Goal: Transaction & Acquisition: Purchase product/service

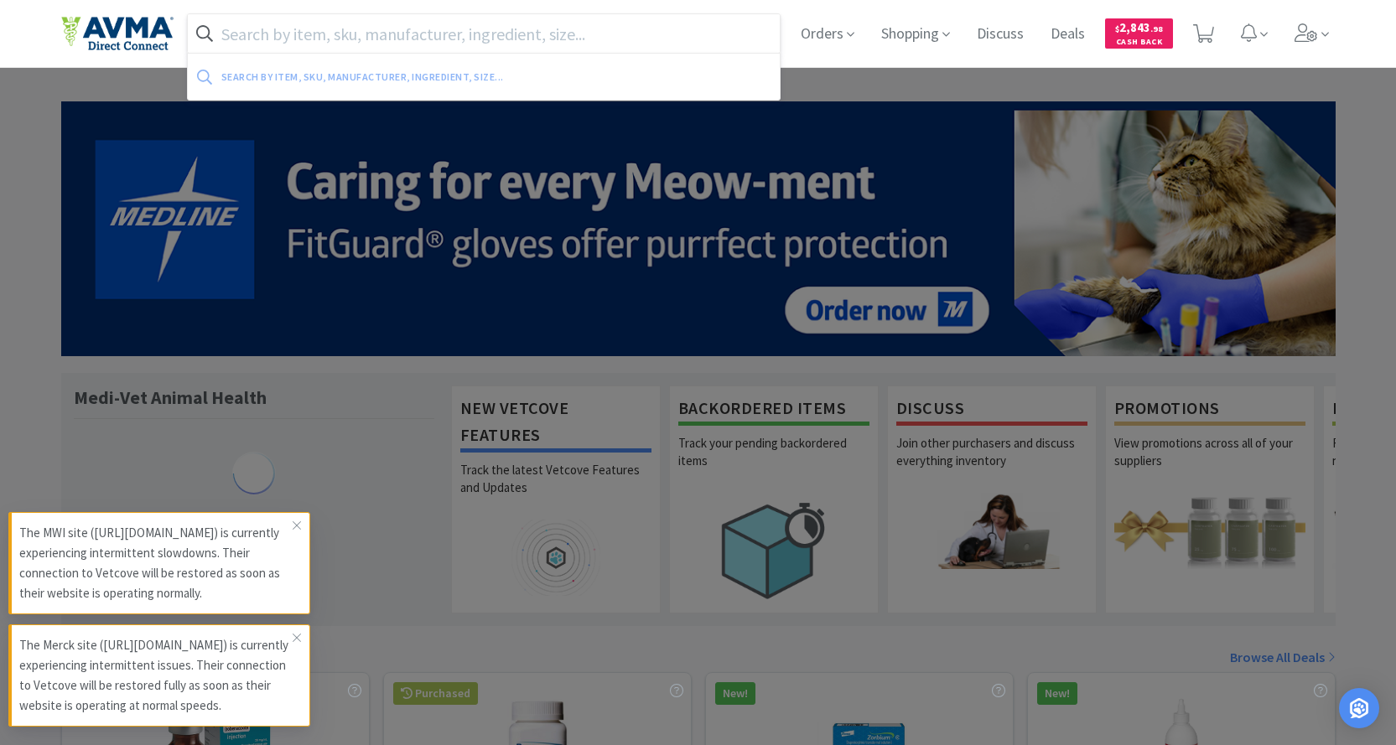
click at [376, 32] on input "text" at bounding box center [484, 33] width 593 height 39
paste input "071393"
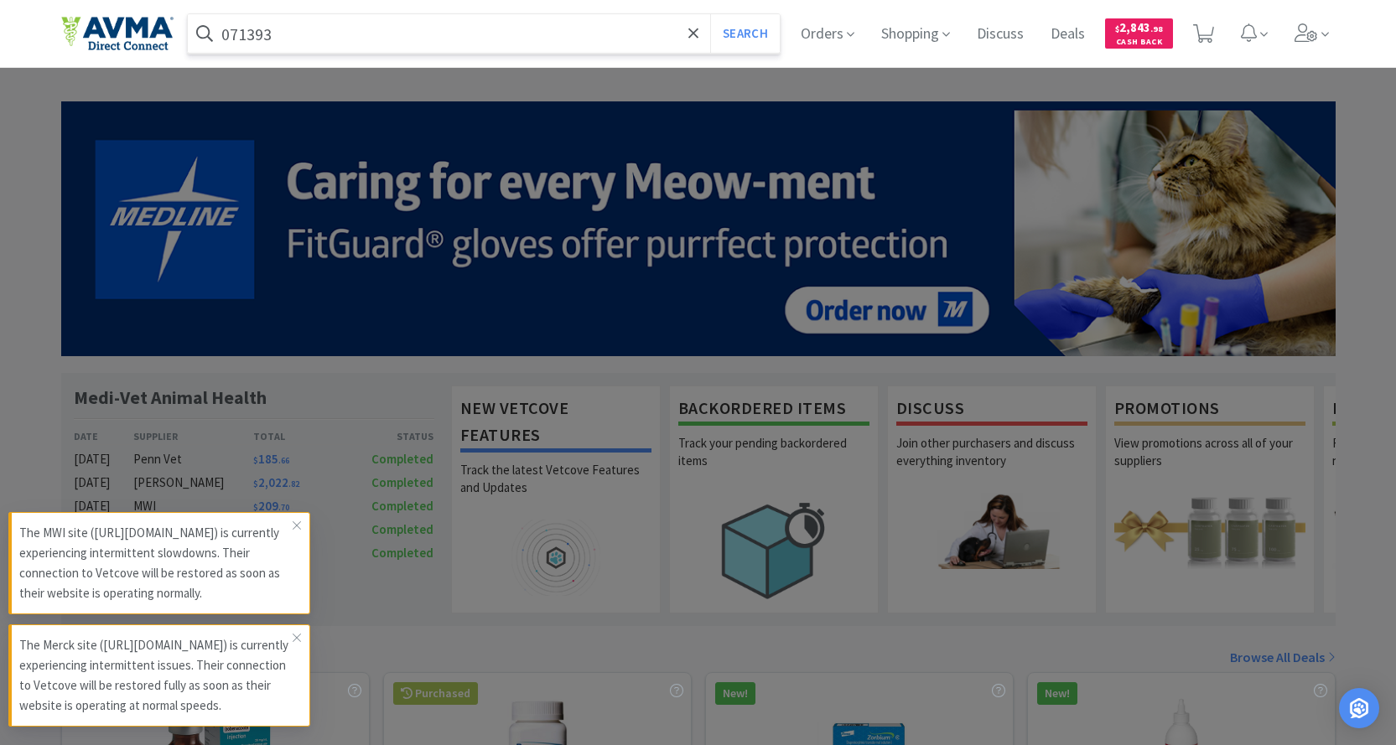
type input "071393"
click at [710, 14] on button "Search" at bounding box center [745, 33] width 70 height 39
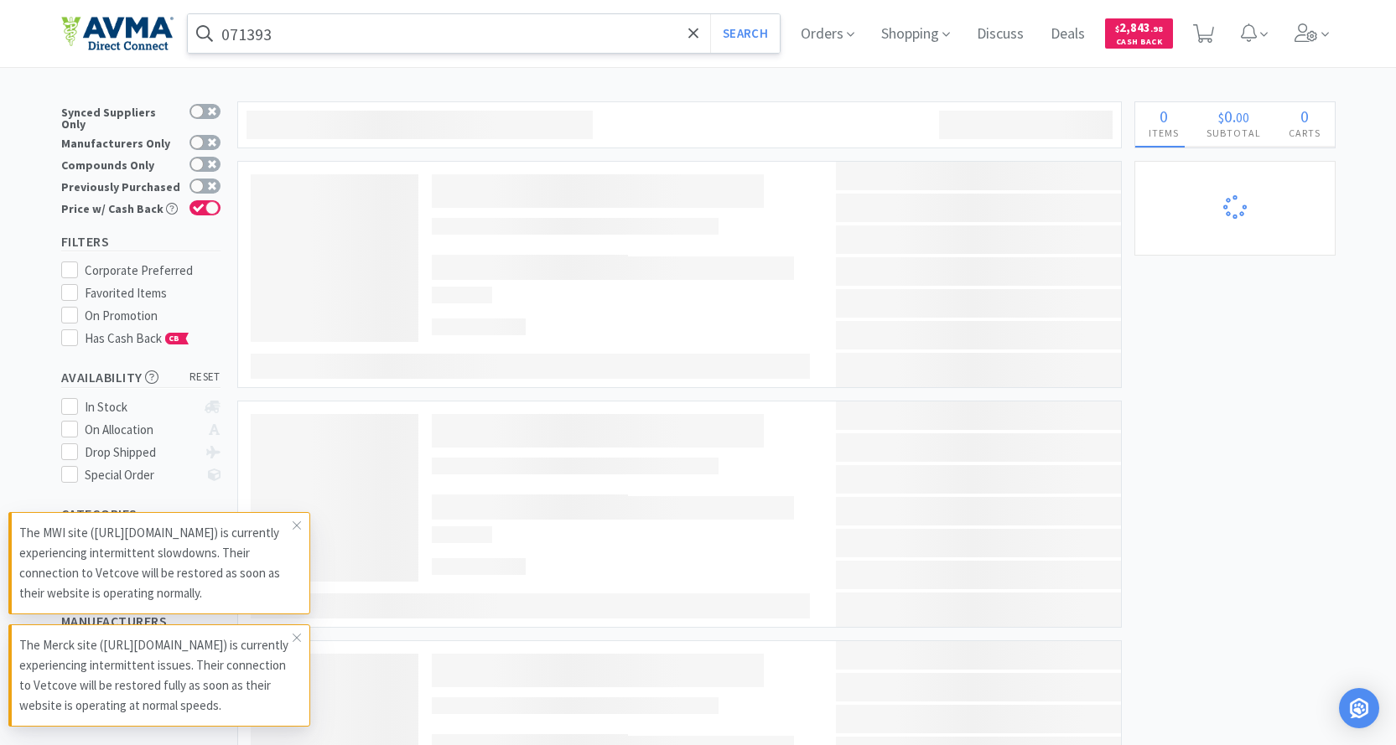
select select "1"
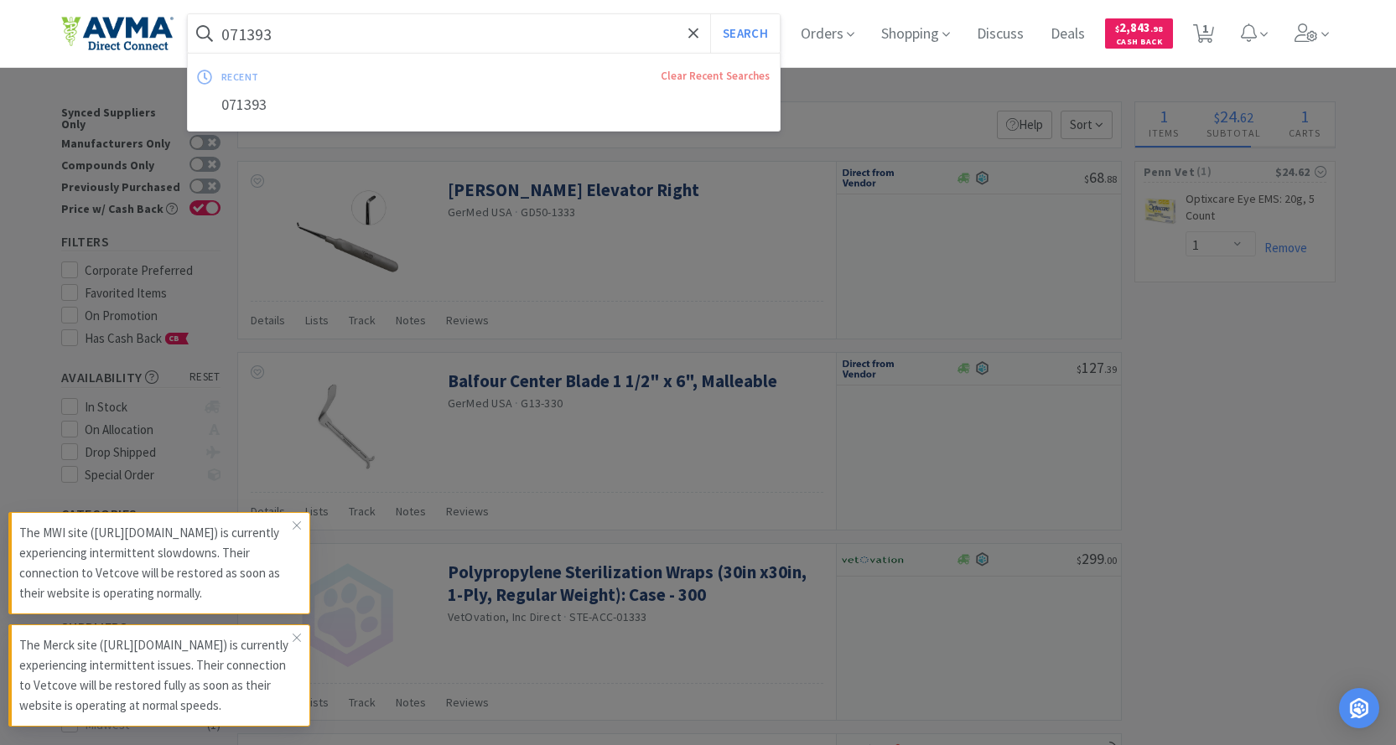
select select "1"
select select "4"
select select "2"
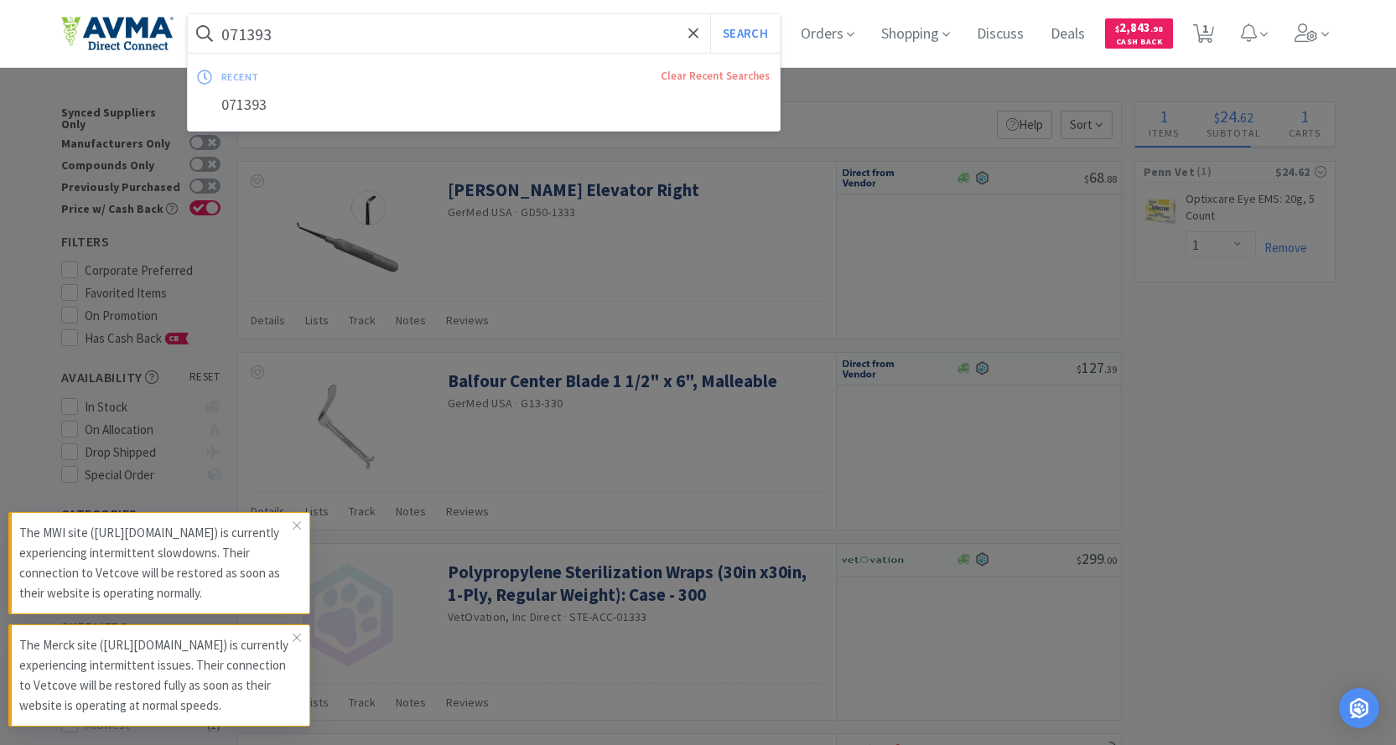
select select "1"
select select "6"
select select "1"
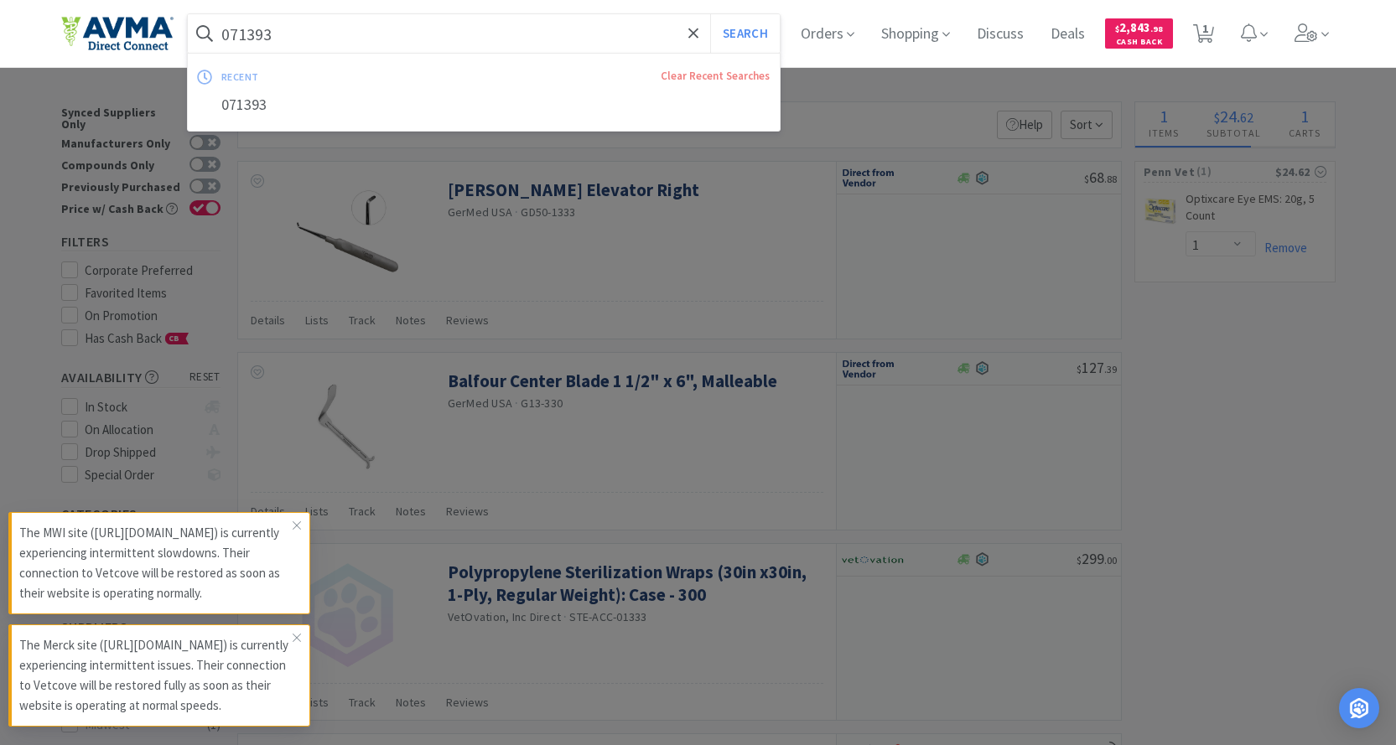
select select "1"
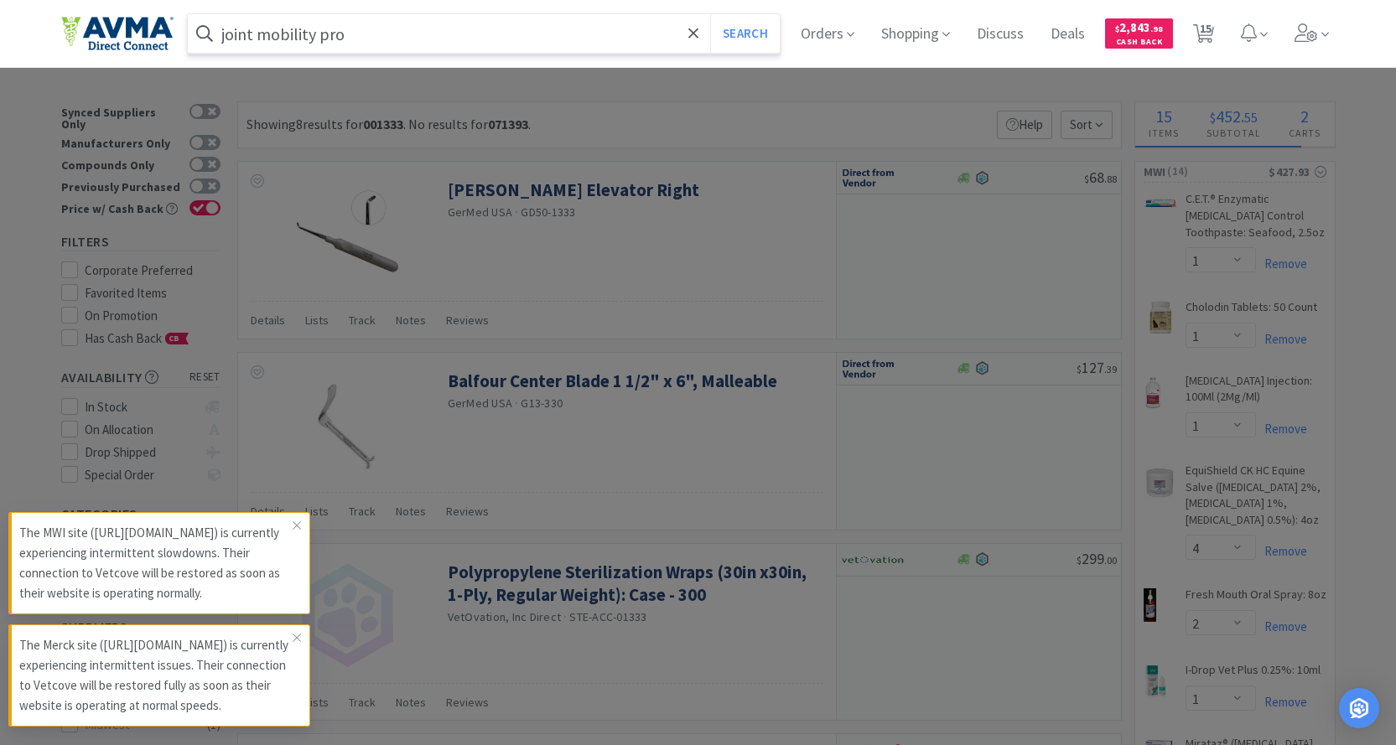
click at [710, 14] on button "Search" at bounding box center [745, 33] width 70 height 39
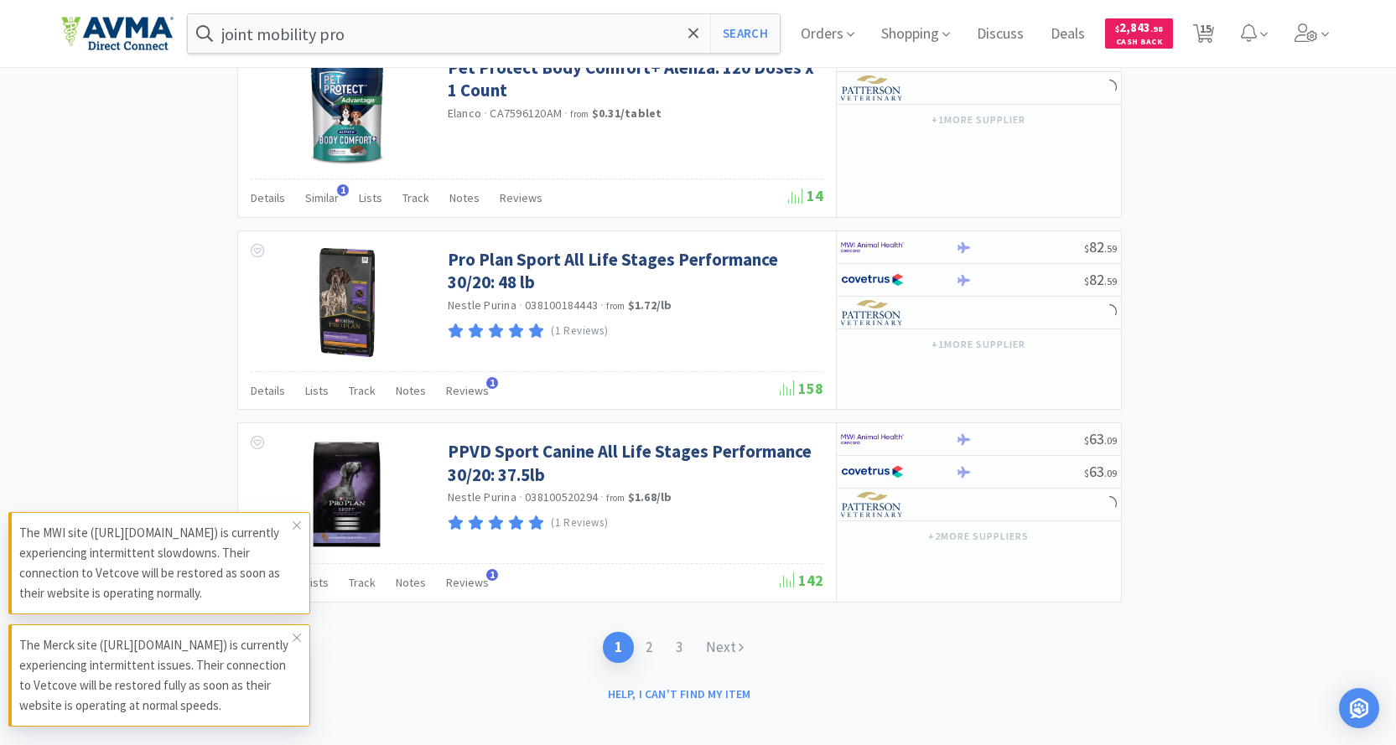
scroll to position [2462, 0]
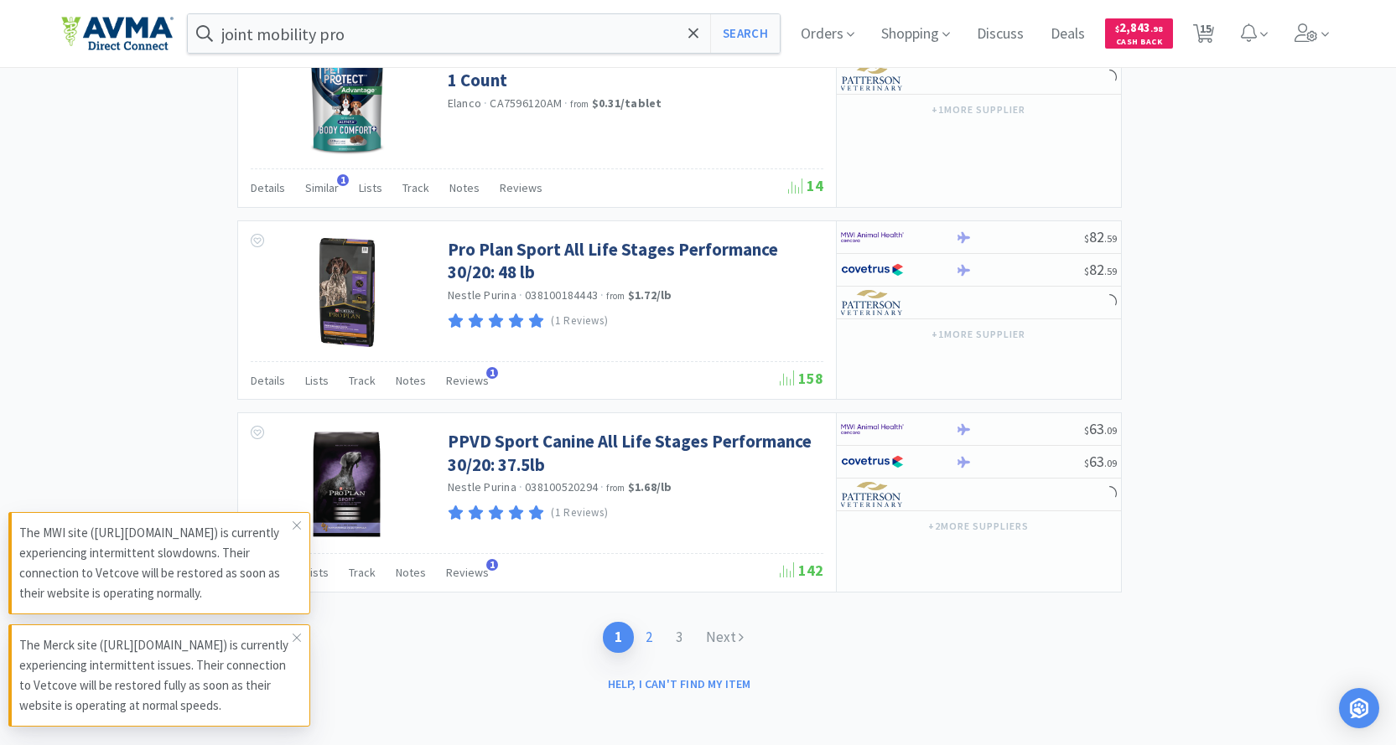
click at [650, 635] on link "2" at bounding box center [649, 637] width 30 height 31
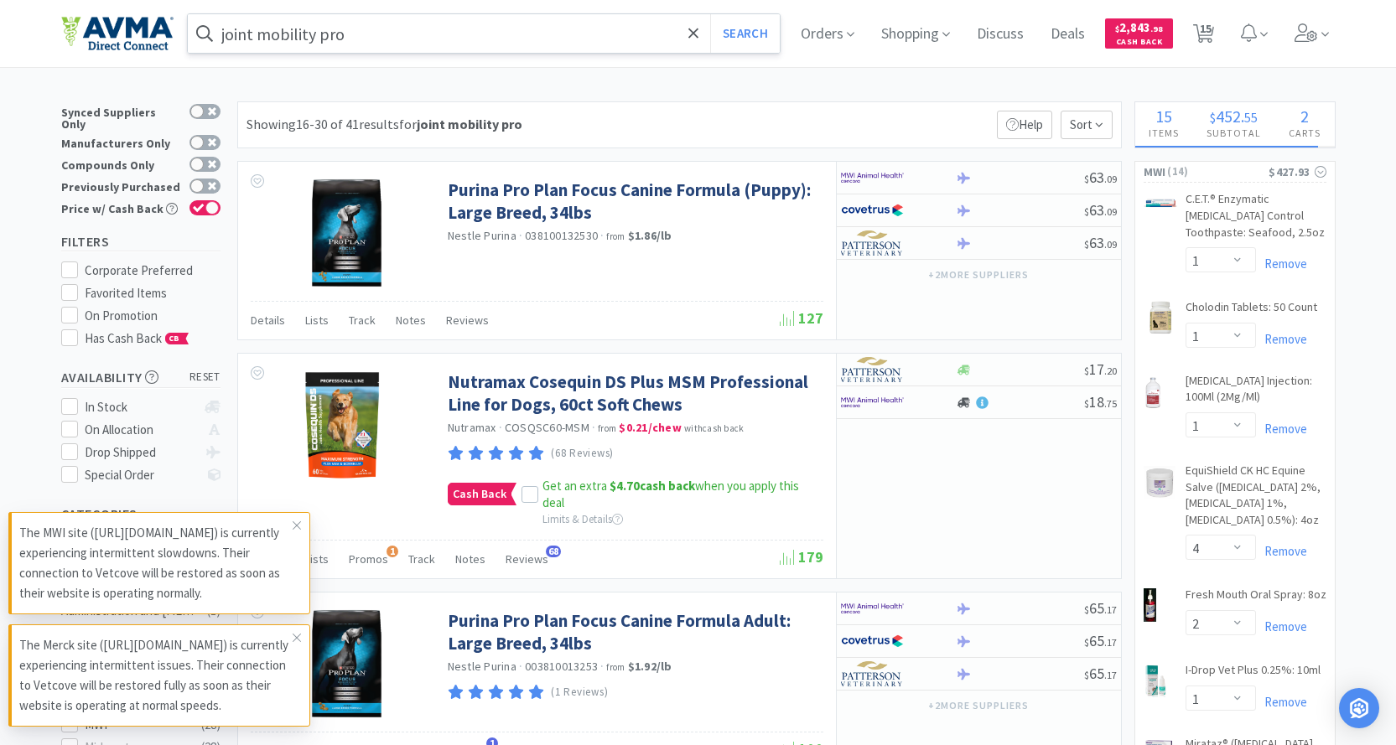
click at [413, 40] on input "joint mobility pro" at bounding box center [484, 33] width 593 height 39
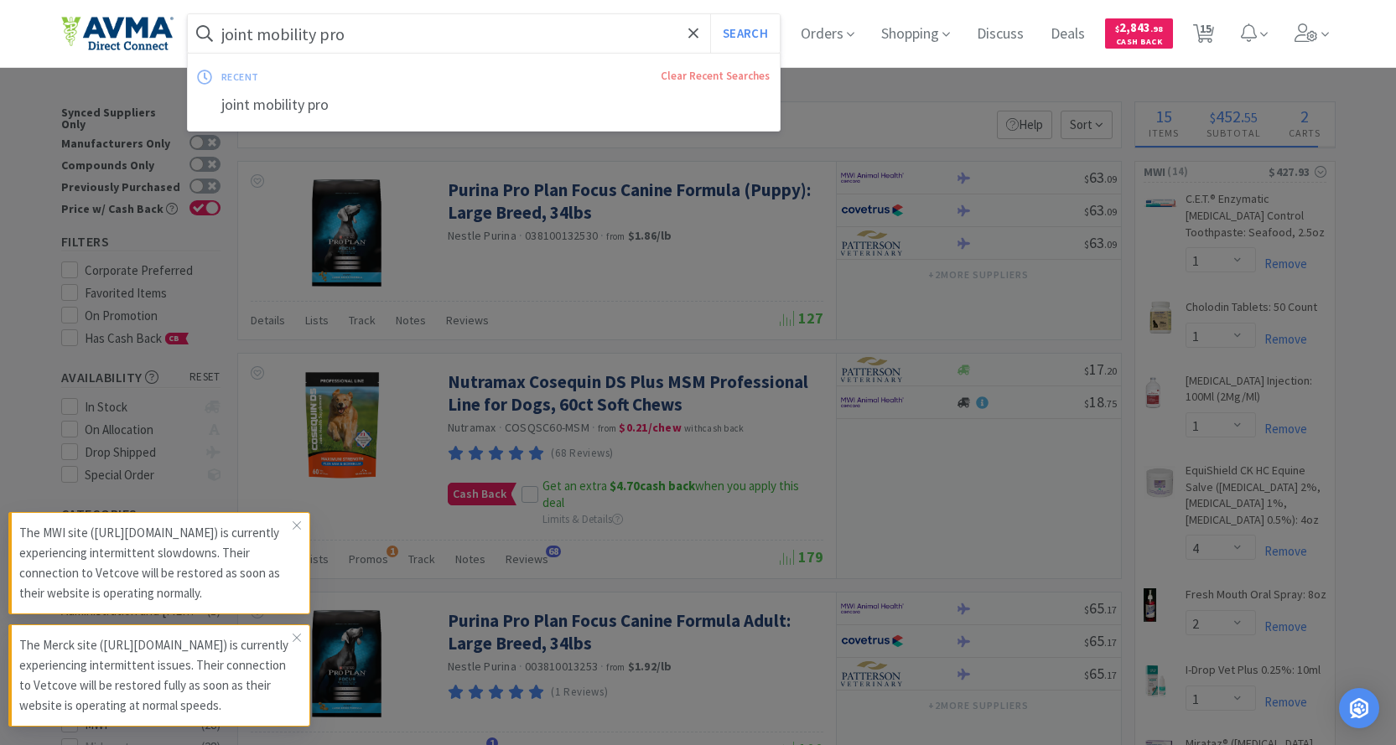
paste input "Covetrus Joint Mobility Pro Advanced Joint Support Soft Chew For Dogs Over 60 l…"
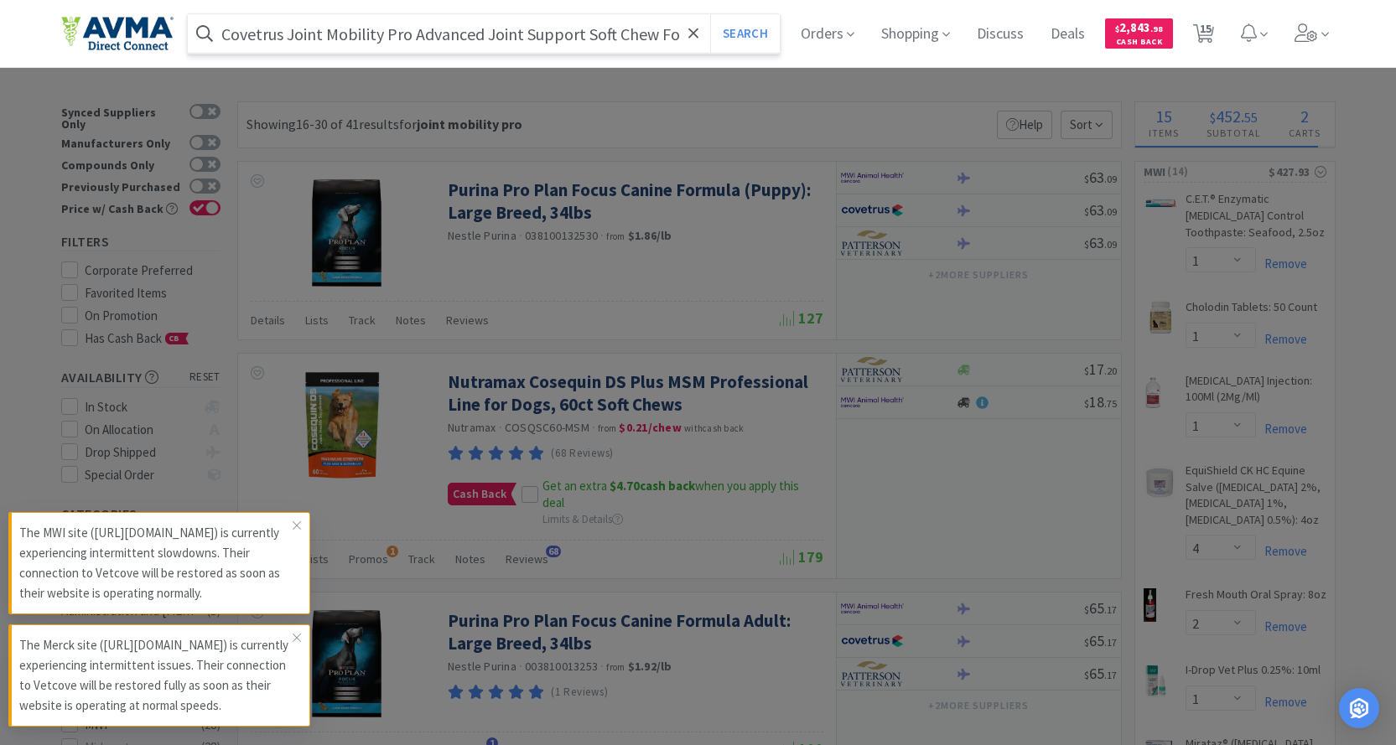
scroll to position [0, 200]
type input "Covetrus Joint Mobility Pro Advanced Joint Support Soft Chew For Dogs Over 60 l…"
click at [710, 14] on button "Search" at bounding box center [745, 33] width 70 height 39
